Goal: Task Accomplishment & Management: Use online tool/utility

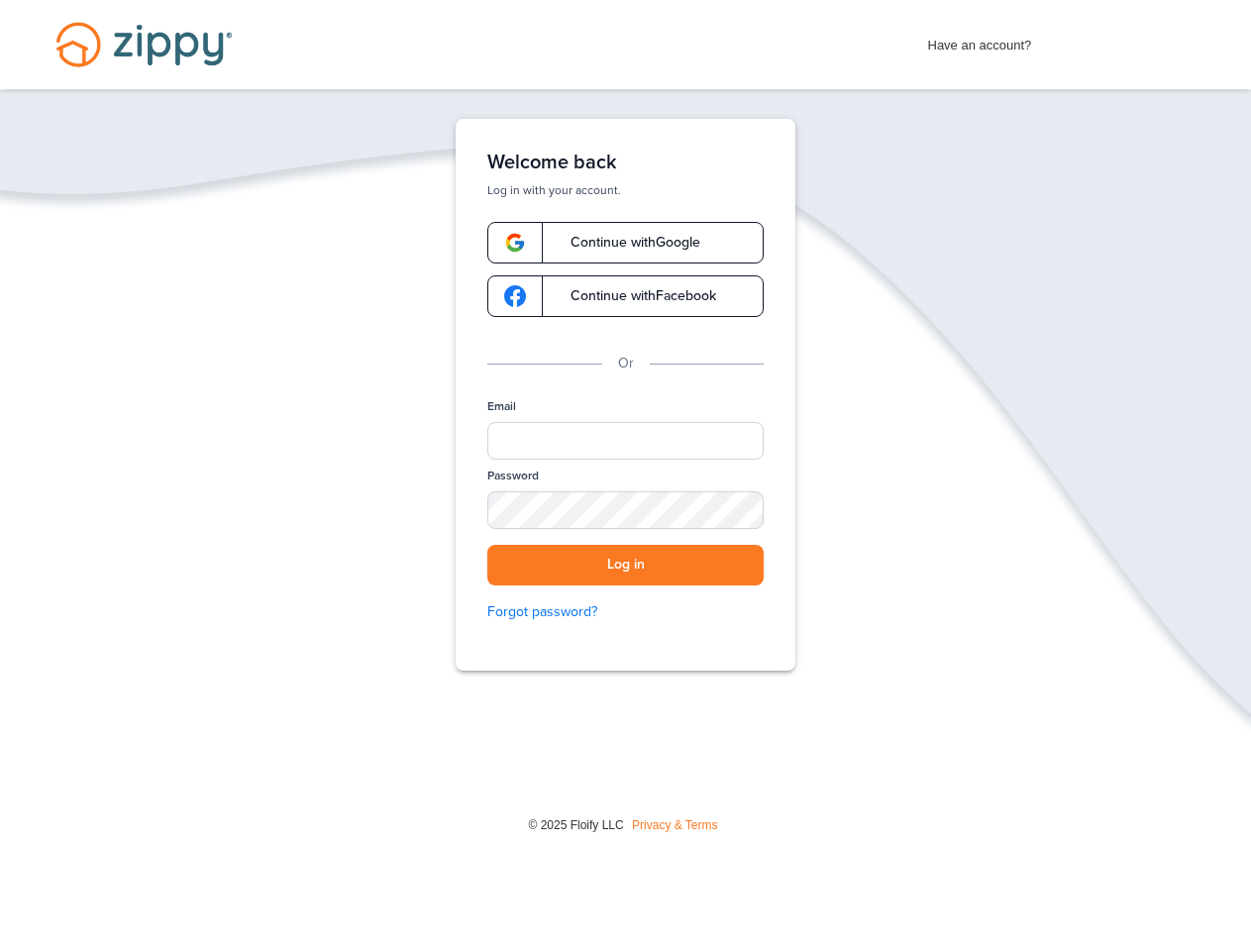
click at [626, 394] on div "Welcome back Log in with your account. Continue with Google Continue with Faceb…" at bounding box center [625, 395] width 340 height 552
click at [625, 441] on input "Email" at bounding box center [625, 441] width 276 height 38
click at [625, 564] on button "Log in" at bounding box center [625, 565] width 276 height 41
click at [1220, 925] on img at bounding box center [1220, 925] width 50 height 42
